Goal: Task Accomplishment & Management: Manage account settings

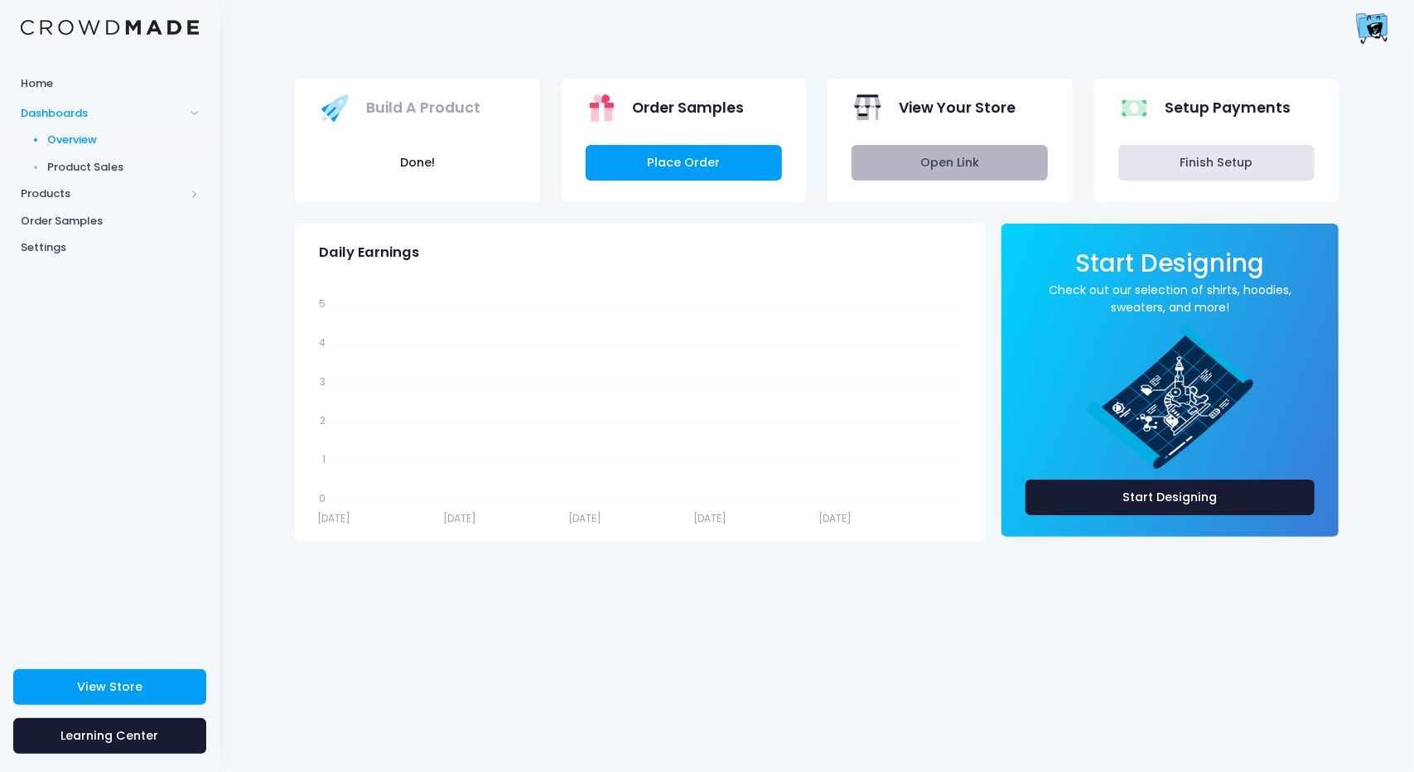
click at [932, 162] on link "Open Link" at bounding box center [950, 163] width 196 height 36
click at [1370, 31] on img at bounding box center [1372, 27] width 33 height 33
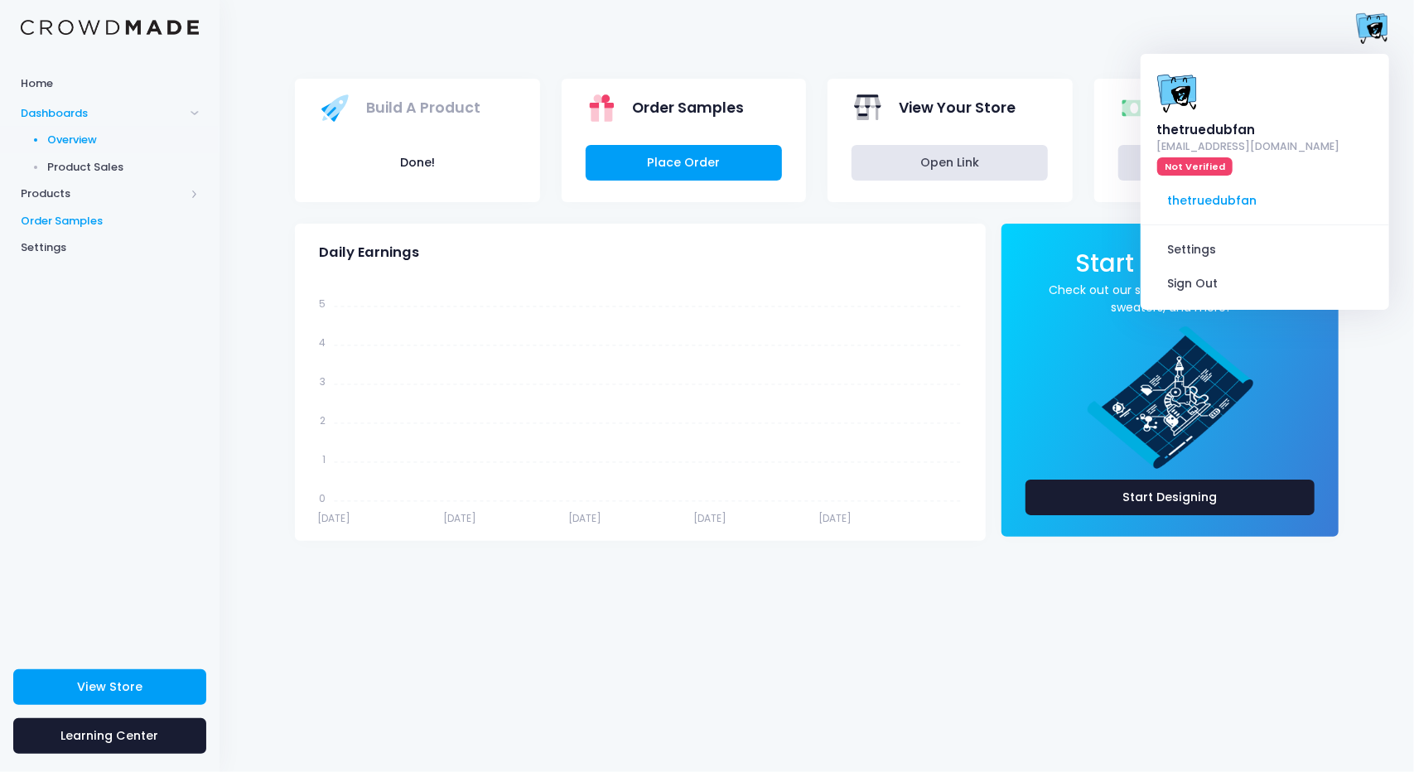
click at [50, 226] on span "Order Samples" at bounding box center [110, 221] width 178 height 17
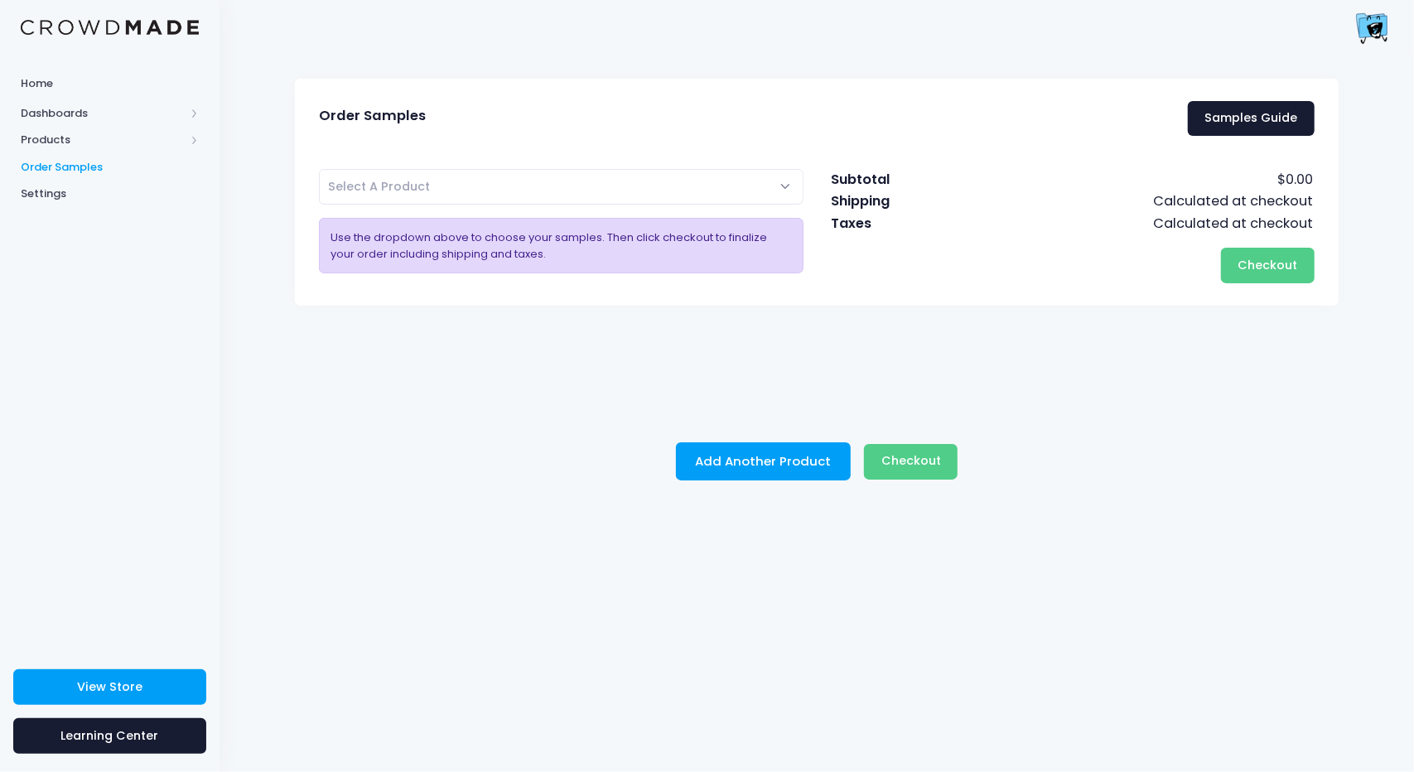
click at [1380, 32] on img at bounding box center [1372, 27] width 33 height 33
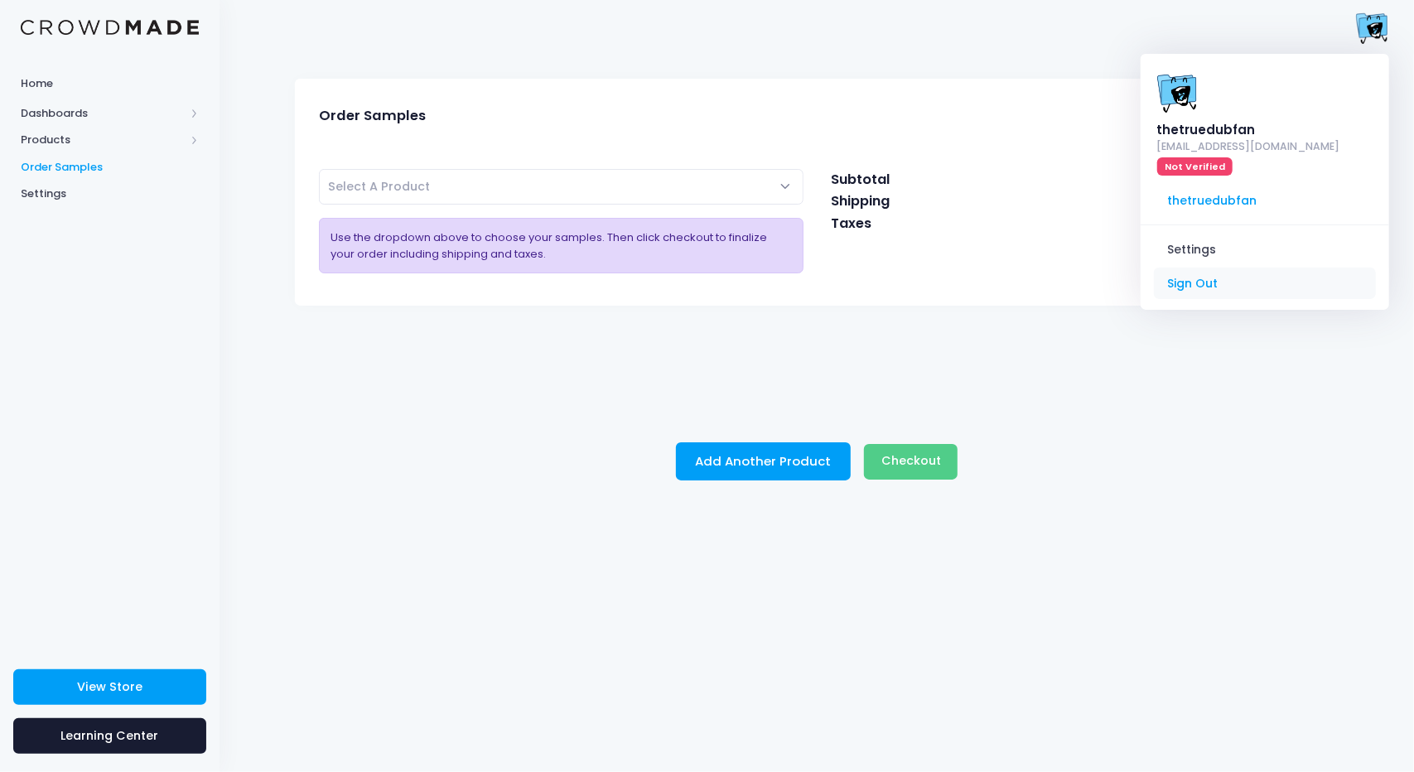
click at [1210, 268] on link "Sign Out" at bounding box center [1265, 283] width 222 height 31
